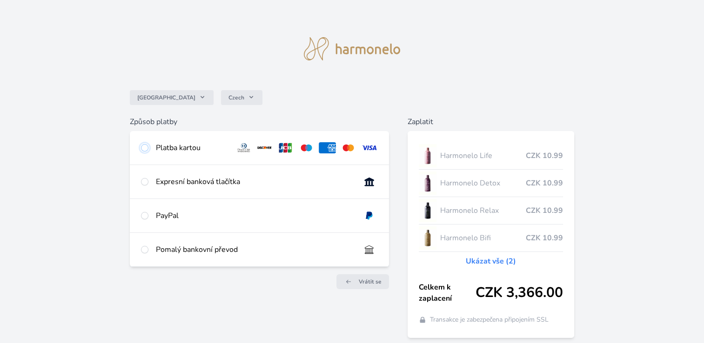
click at [146, 145] on input "radio" at bounding box center [144, 147] width 7 height 7
radio input "true"
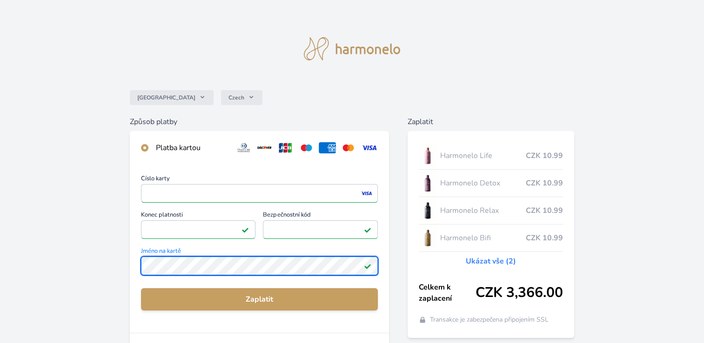
click at [120, 261] on div "Česko Czech Způsob platby Platba kartou Číslo karty <p>Your browser does not su…" at bounding box center [352, 242] width 704 height 484
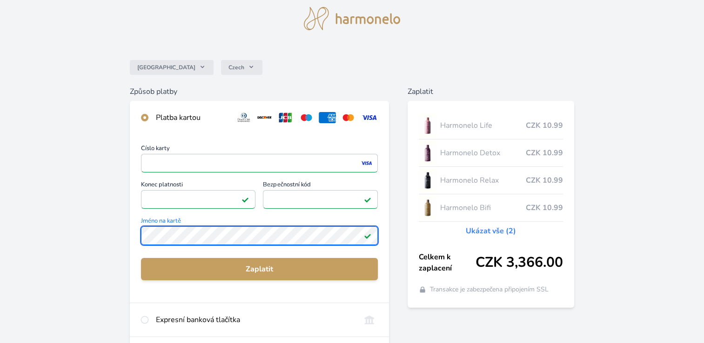
scroll to position [31, 0]
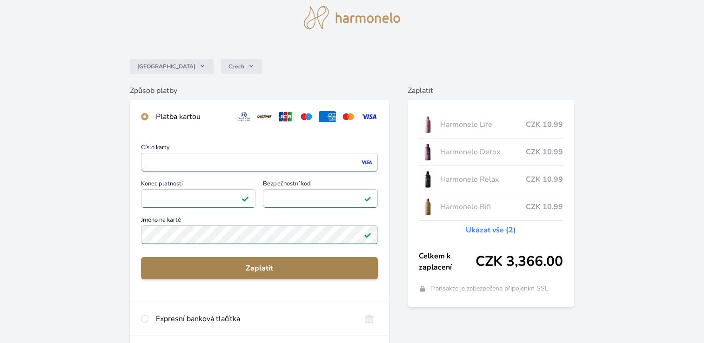
click at [233, 269] on span "Zaplatit" at bounding box center [259, 268] width 222 height 11
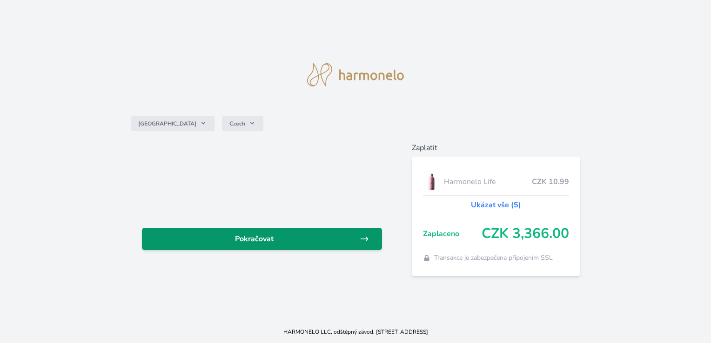
click at [251, 239] on span "Pokračovat" at bounding box center [254, 238] width 210 height 11
